Goal: Transaction & Acquisition: Purchase product/service

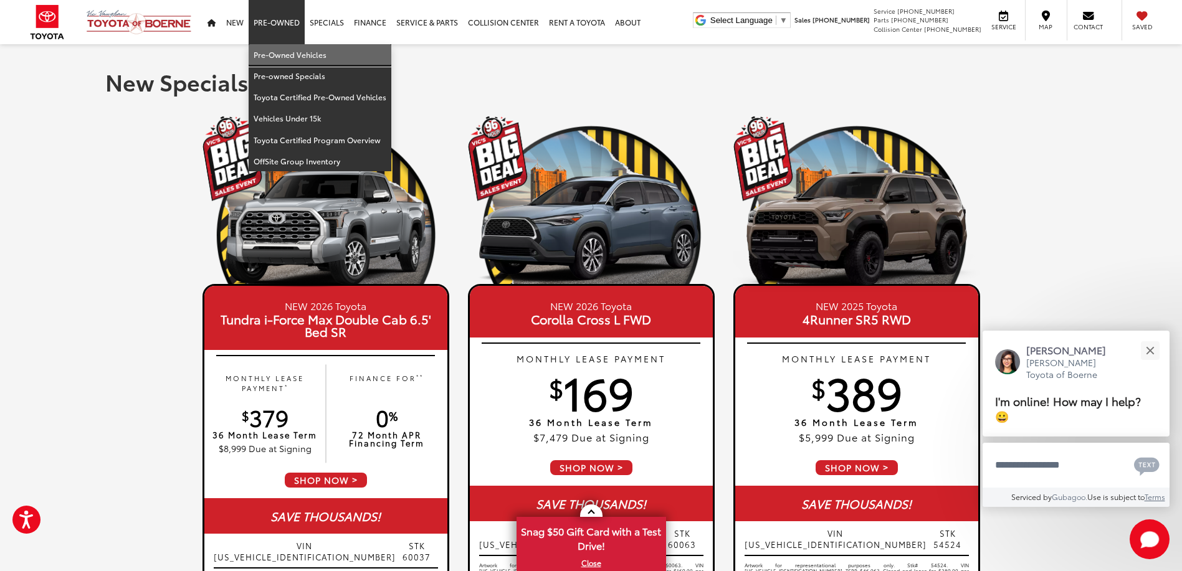
click at [281, 59] on link "Pre-Owned Vehicles" at bounding box center [320, 54] width 143 height 21
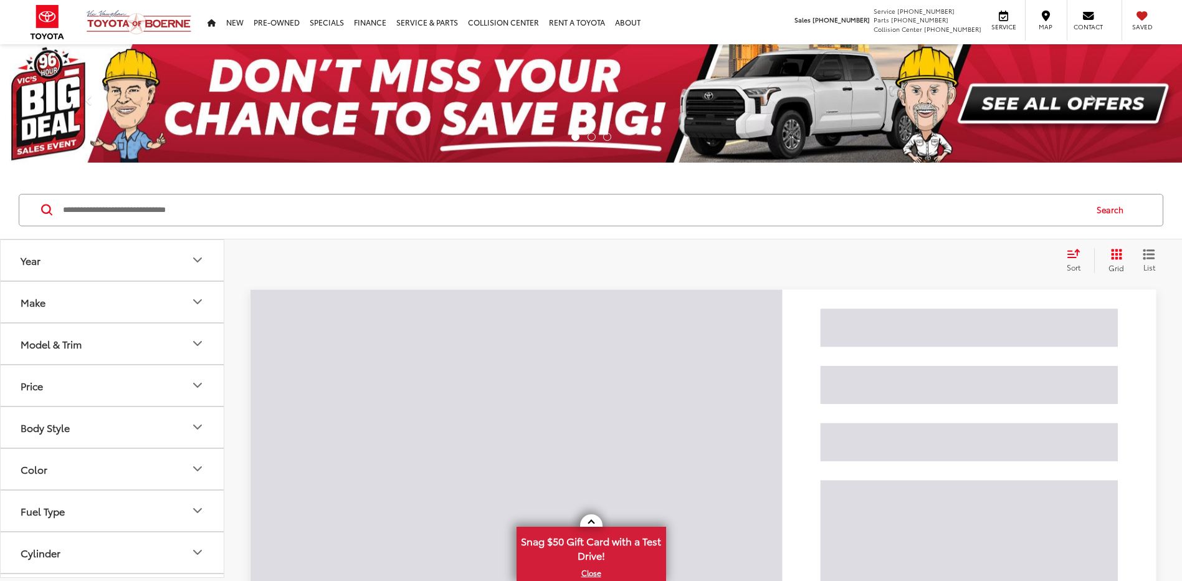
click at [371, 219] on input "Search by Make, Model, or Keyword" at bounding box center [573, 210] width 1023 height 30
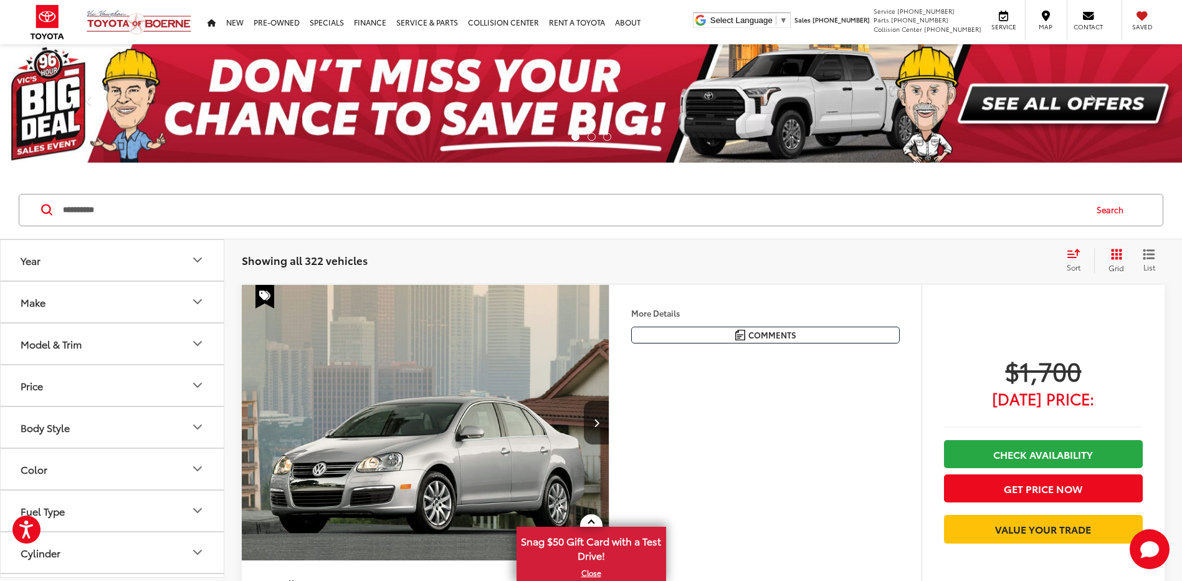
type input "**********"
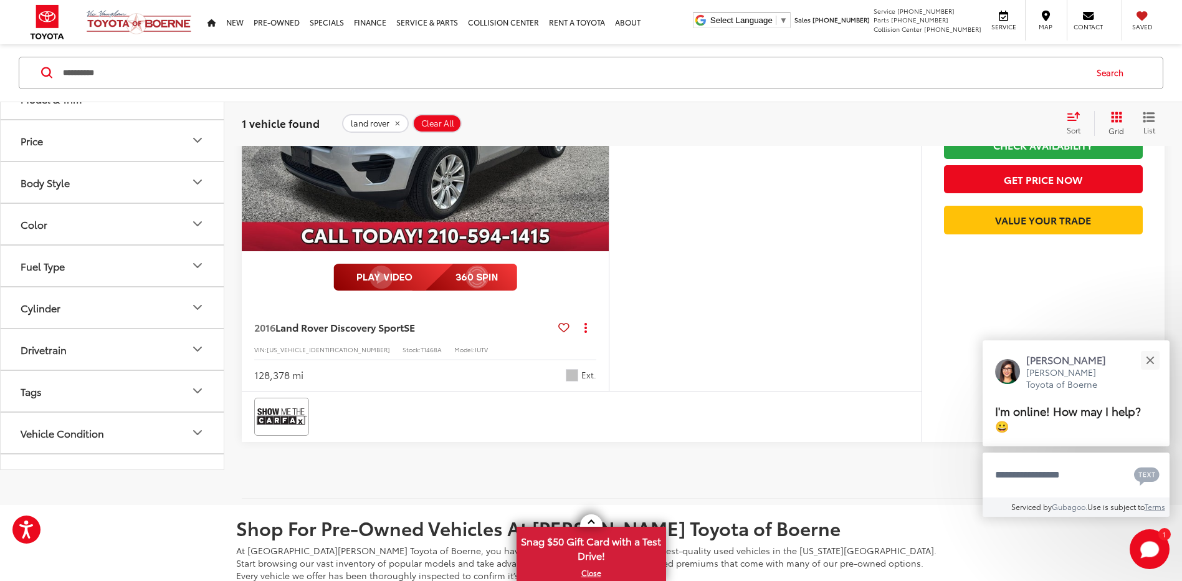
scroll to position [311, 0]
